Goal: Transaction & Acquisition: Purchase product/service

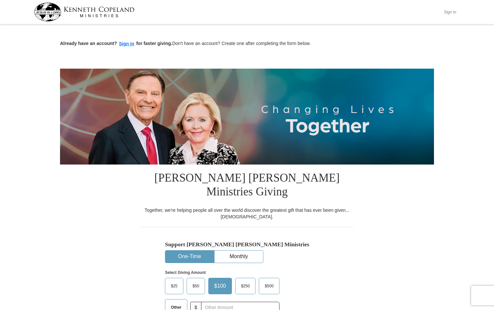
click at [453, 11] on button "Sign In" at bounding box center [451, 12] width 20 height 10
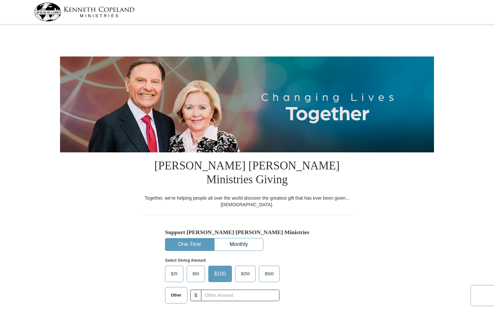
select select "NC"
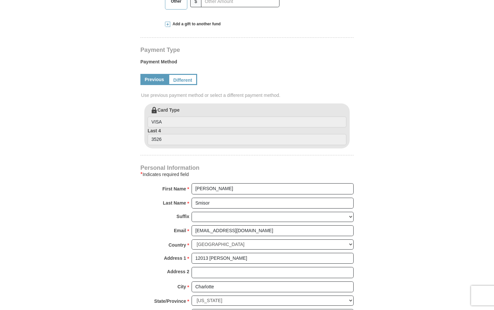
scroll to position [295, 0]
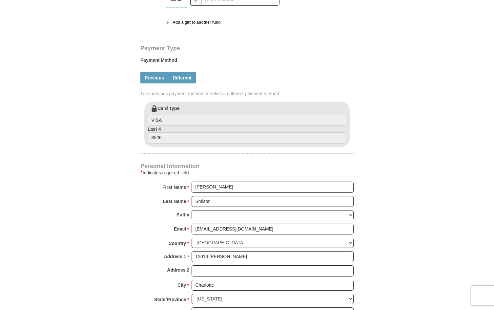
click at [184, 72] on link "Different" at bounding box center [182, 77] width 28 height 11
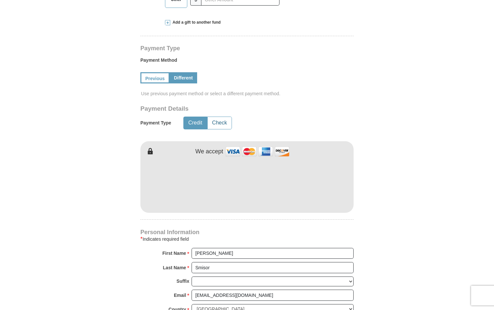
click at [218, 117] on button "Check" at bounding box center [220, 123] width 24 height 12
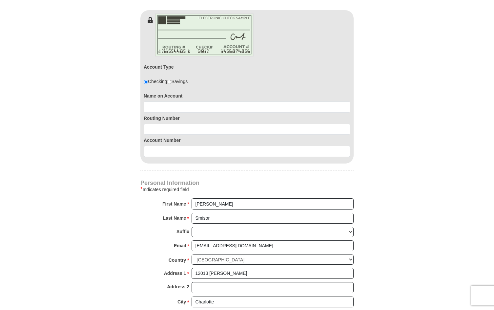
scroll to position [427, 0]
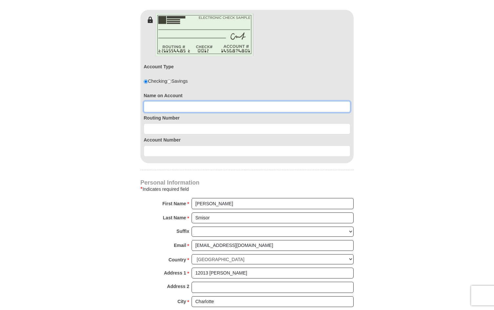
click at [160, 101] on input at bounding box center [247, 106] width 207 height 11
type input "Matthew Smisor"
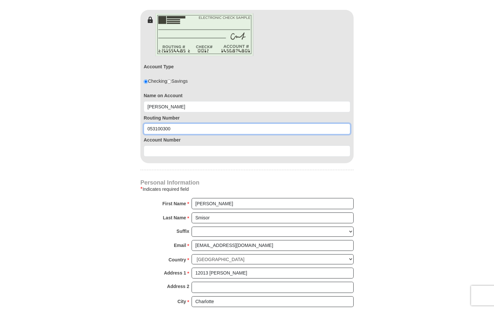
type input "053100300"
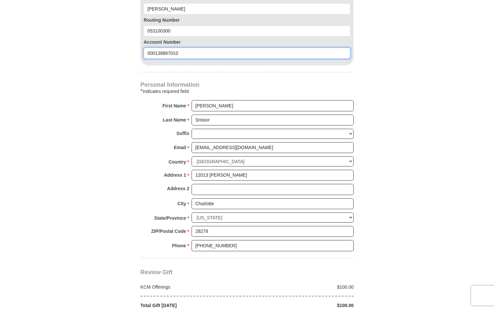
scroll to position [558, 0]
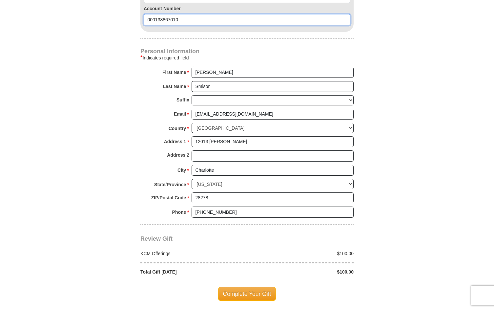
type input "000138867010"
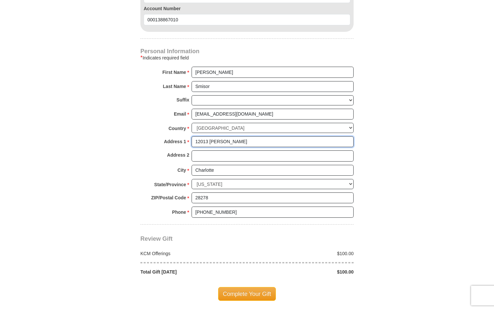
drag, startPoint x: 245, startPoint y: 128, endPoint x: 193, endPoint y: 131, distance: 51.6
click at [193, 136] on input "12013 Gil Wylie Trace" at bounding box center [273, 141] width 162 height 11
type input "16009 Stuarts Draft Ct"
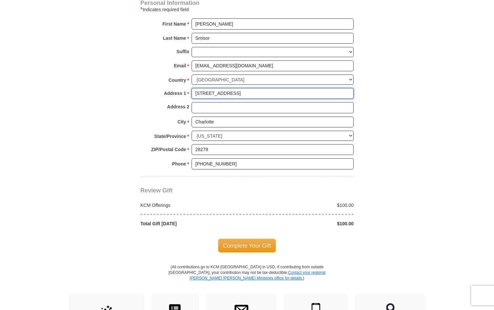
scroll to position [624, 0]
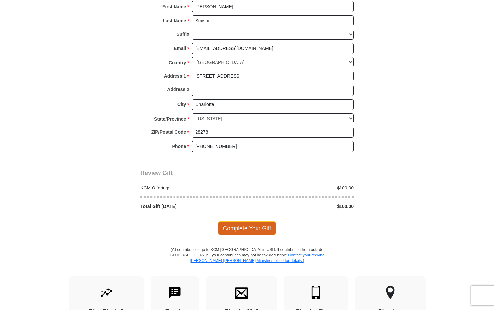
click at [247, 221] on span "Complete Your Gift" at bounding box center [247, 228] width 58 height 14
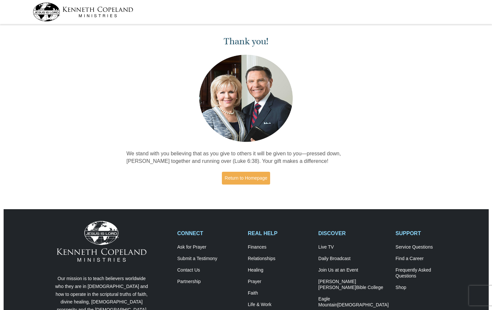
click at [343, 75] on div "Thank you! We stand with you believing that as you give to others it will be gi…" at bounding box center [246, 107] width 246 height 163
